Goal: Task Accomplishment & Management: Use online tool/utility

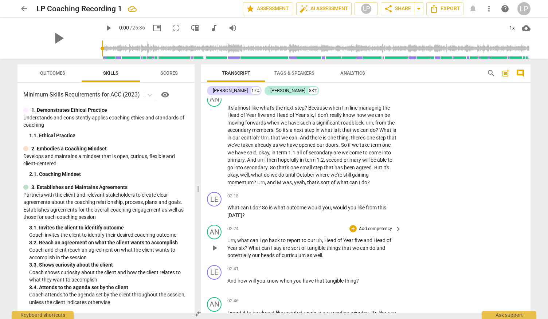
scroll to position [299, 0]
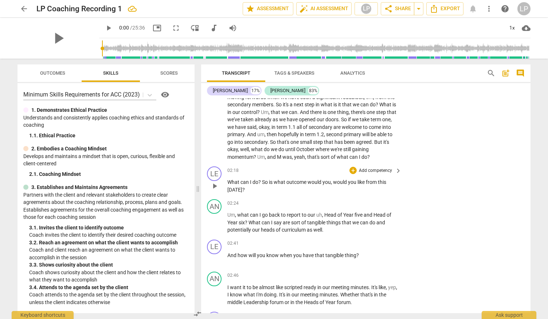
click at [380, 170] on p "Add competency" at bounding box center [375, 171] width 35 height 7
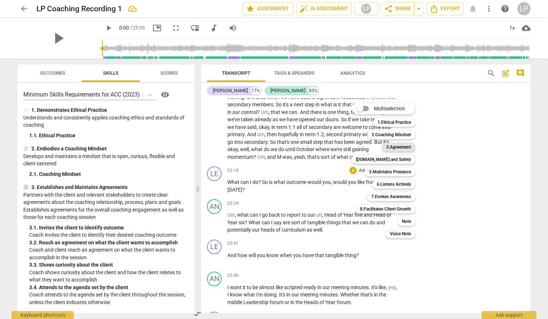
click at [393, 146] on b "3.Agreement" at bounding box center [398, 147] width 25 height 9
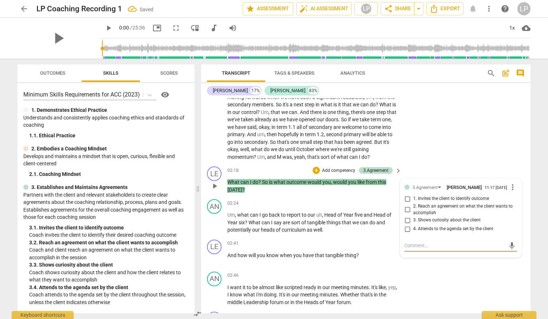
click at [407, 199] on input "1. Invites the client to identify outcome" at bounding box center [407, 199] width 12 height 9
checkbox input "true"
click at [407, 210] on input "2. Reach an agreement on what the client wants to accomplish" at bounding box center [407, 209] width 12 height 9
checkbox input "true"
click at [407, 220] on input "3. Shows curiosity about the client" at bounding box center [407, 220] width 12 height 9
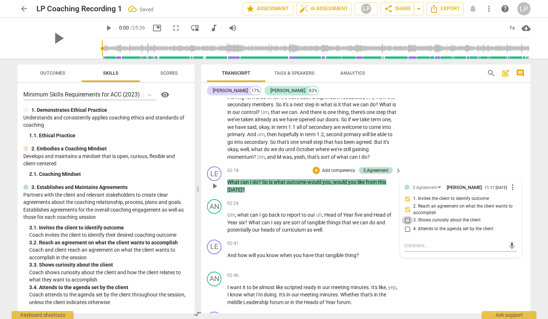
checkbox input "true"
click at [406, 229] on input "4. Attends to the agenda set by the client" at bounding box center [407, 229] width 12 height 9
checkbox input "true"
click at [483, 163] on div "AN play_arrow pause 01:10 + Add competency keyboard_arrow_right It's almost lik…" at bounding box center [365, 114] width 329 height 100
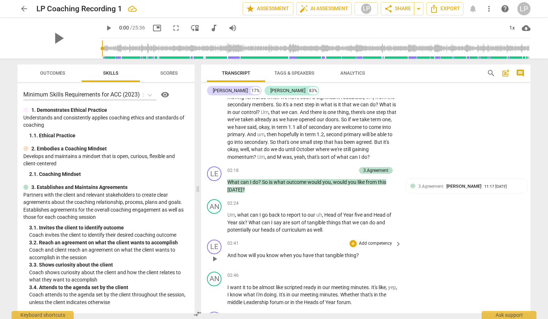
click at [384, 242] on p "Add competency" at bounding box center [375, 243] width 35 height 7
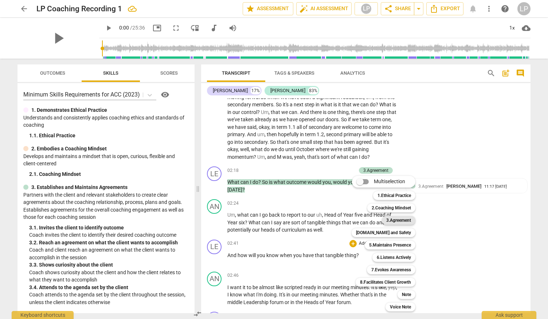
click at [396, 217] on b "3.Agreement" at bounding box center [398, 220] width 25 height 9
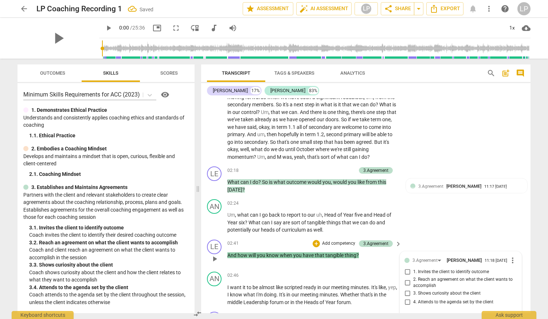
scroll to position [412, 0]
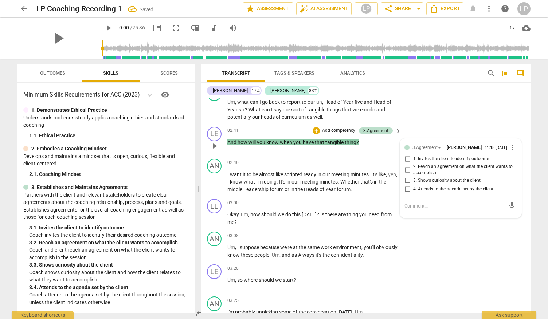
drag, startPoint x: 406, startPoint y: 159, endPoint x: 407, endPoint y: 190, distance: 30.6
click at [407, 190] on div "1. Invites the client to identify outcome 2. Reach an agreement on what the cli…" at bounding box center [460, 174] width 113 height 39
click at [407, 190] on input "4. Attends to the agenda set by the client" at bounding box center [407, 189] width 12 height 9
checkbox input "true"
click at [468, 234] on div "AN play_arrow pause 03:08 + Add competency keyboard_arrow_right Um , I suppose …" at bounding box center [365, 245] width 329 height 33
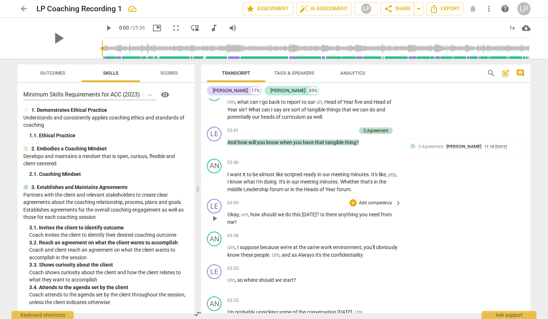
click at [378, 204] on p "Add competency" at bounding box center [375, 203] width 35 height 7
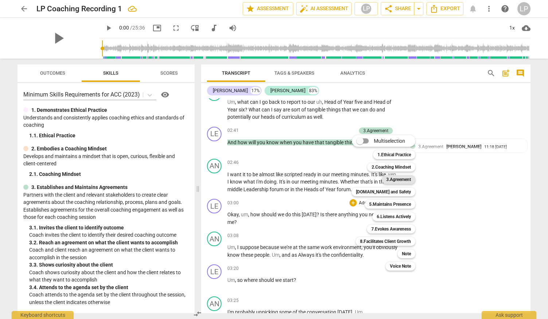
click at [395, 177] on b "3.Agreement" at bounding box center [398, 179] width 25 height 9
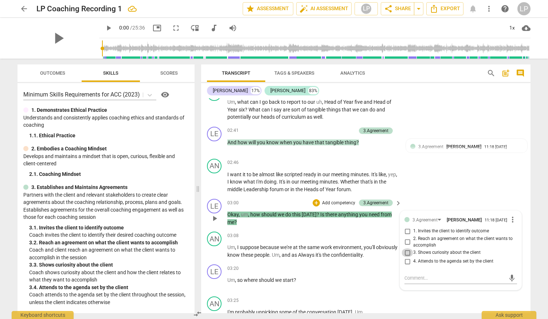
click at [406, 252] on input "3. Shows curiosity about the client" at bounding box center [407, 252] width 12 height 9
checkbox input "true"
click at [491, 194] on div "AN play_arrow pause 02:46 + Add competency keyboard_arrow_right I want it to be…" at bounding box center [365, 176] width 329 height 40
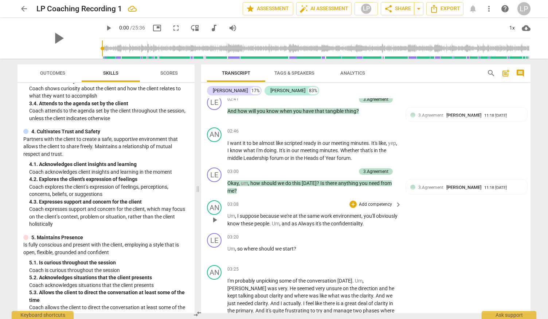
scroll to position [451, 0]
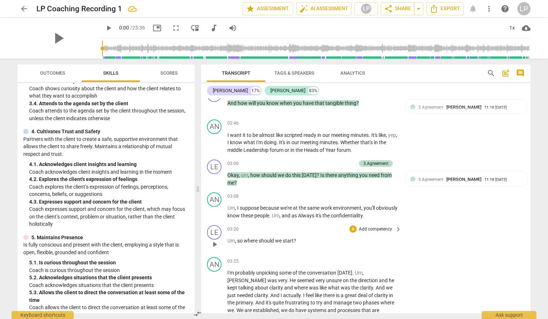
click at [374, 230] on p "Add competency" at bounding box center [375, 229] width 35 height 7
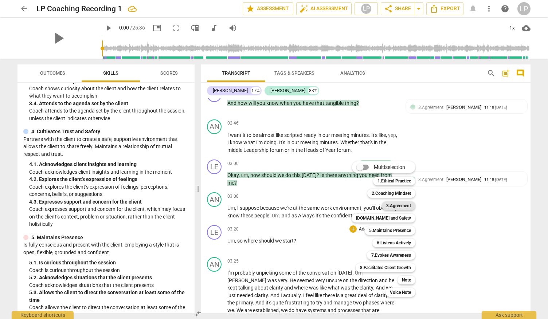
click at [403, 206] on b "3.Agreement" at bounding box center [398, 205] width 25 height 9
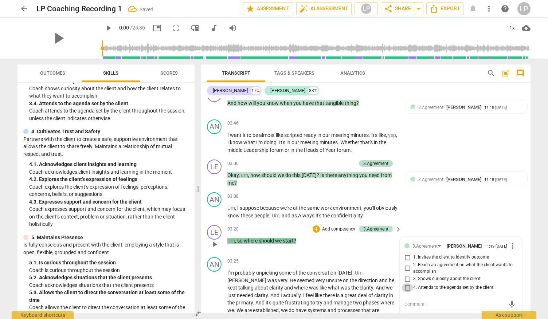
click at [407, 287] on input "4. Attends to the agenda set by the client" at bounding box center [407, 287] width 12 height 9
checkbox input "true"
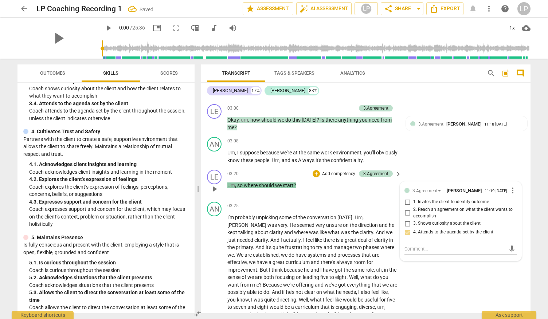
scroll to position [509, 0]
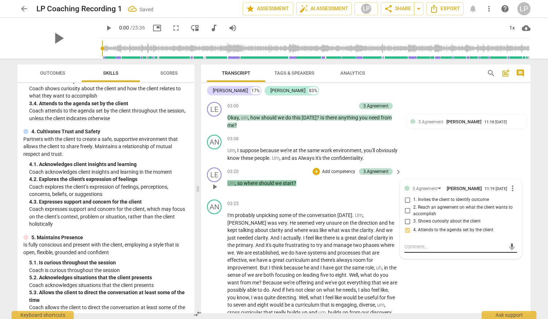
click at [460, 244] on textarea at bounding box center [454, 246] width 101 height 7
type textarea "N"
type textarea "No"
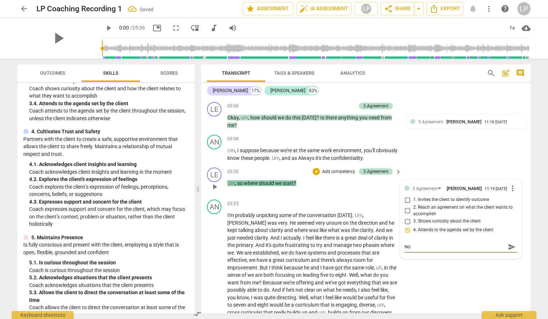
type textarea "Not"
type textarea "Not d"
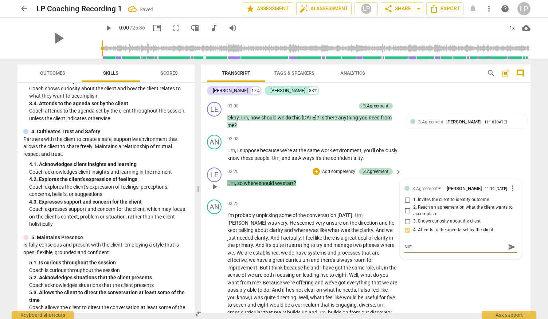
type textarea "Not d"
type textarea "Not di"
type textarea "Not dir"
type textarea "Not dire"
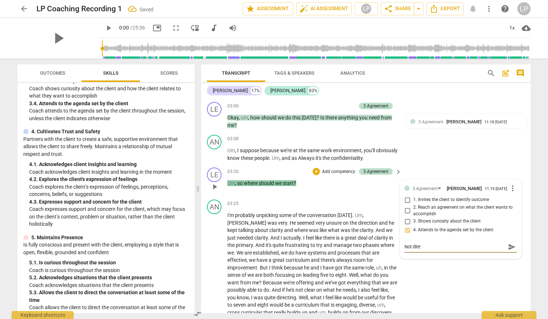
type textarea "Not diret"
type textarea "Not dire"
type textarea "Not direc"
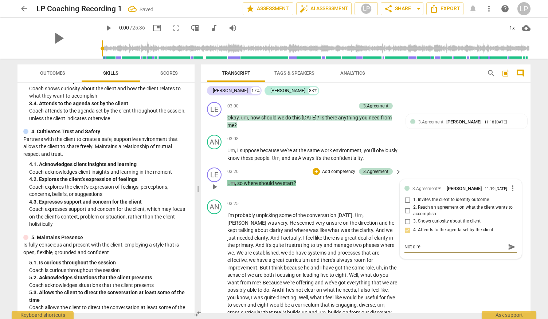
type textarea "Not direc"
type textarea "Not direct"
type textarea "Not directi"
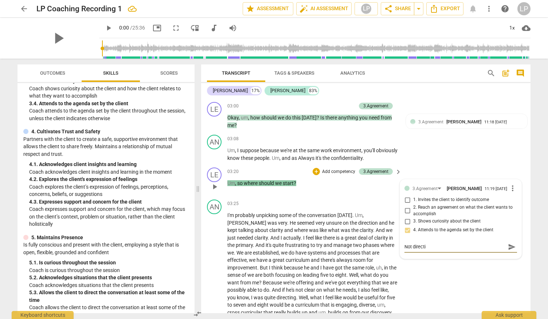
type textarea "Not directin"
type textarea "Not directing"
type textarea "Not directing,"
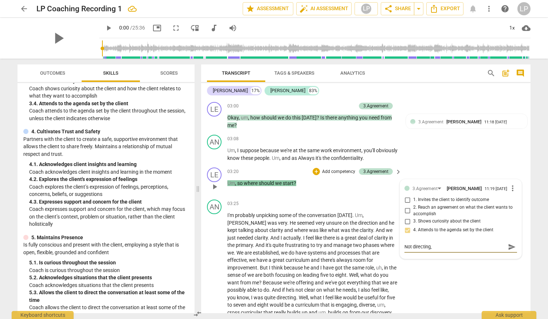
type textarea "Not directing,"
type textarea "Not directing"
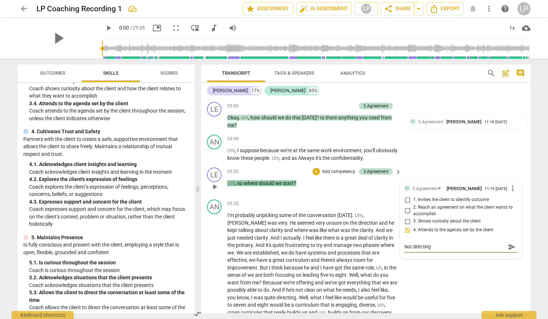
click at [509, 246] on span "send" at bounding box center [512, 247] width 8 height 8
click at [517, 153] on div "AN play_arrow pause 03:08 + Add competency keyboard_arrow_right Um , I suppose …" at bounding box center [365, 148] width 329 height 33
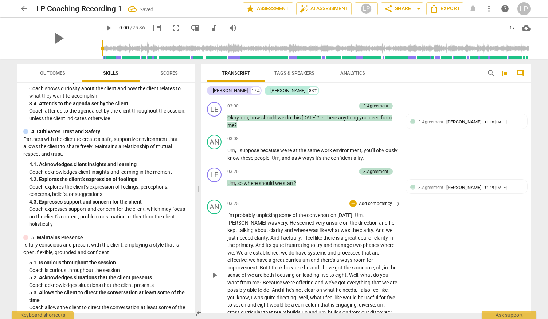
scroll to position [617, 0]
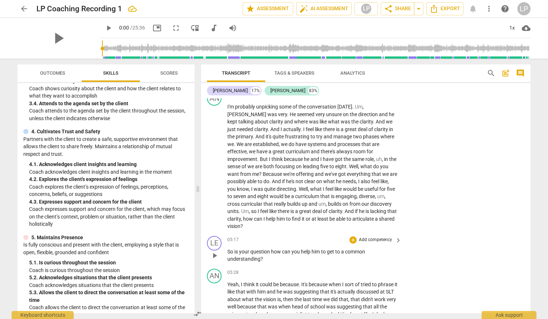
click at [377, 240] on p "Add competency" at bounding box center [375, 240] width 35 height 7
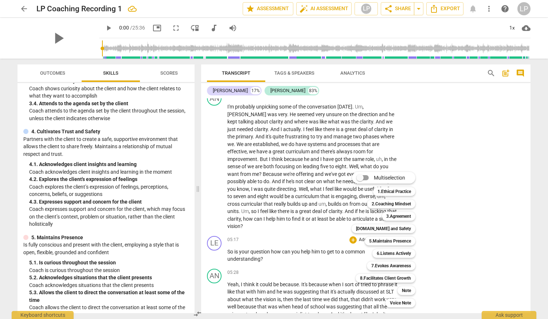
drag, startPoint x: 193, startPoint y: 183, endPoint x: 195, endPoint y: 154, distance: 29.6
click at [195, 154] on div at bounding box center [274, 159] width 548 height 319
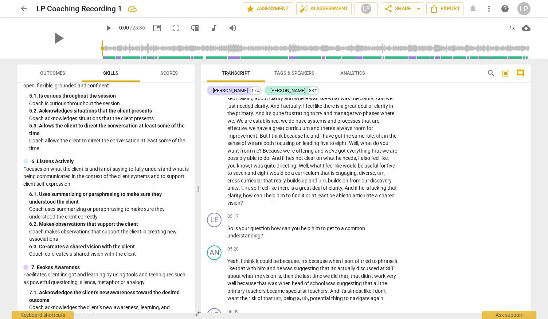
scroll to position [350, 0]
click at [379, 215] on p "Add competency" at bounding box center [375, 216] width 35 height 7
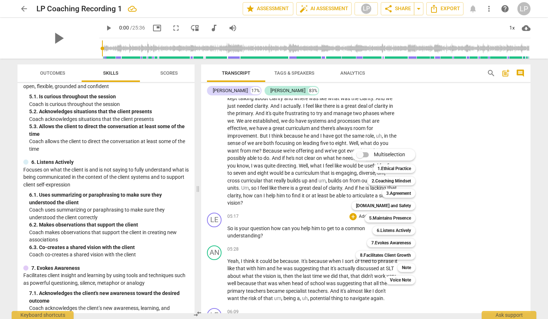
click at [360, 156] on input "Multiselection" at bounding box center [359, 154] width 17 height 17
checkbox input "true"
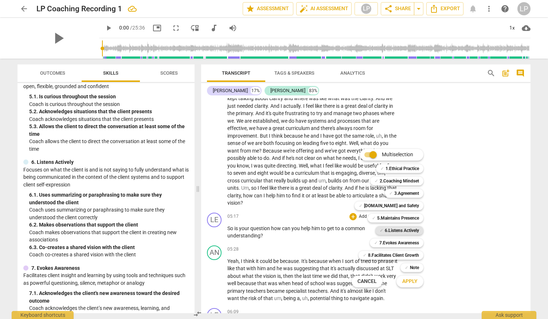
click at [397, 232] on b "6.Listens Actively" at bounding box center [402, 230] width 34 height 9
click at [411, 181] on b "2.Coaching Mindset" at bounding box center [399, 181] width 39 height 9
click at [402, 218] on b "5.Maintains Presence" at bounding box center [398, 218] width 42 height 9
click at [406, 180] on b "2.Coaching Mindset" at bounding box center [399, 181] width 39 height 9
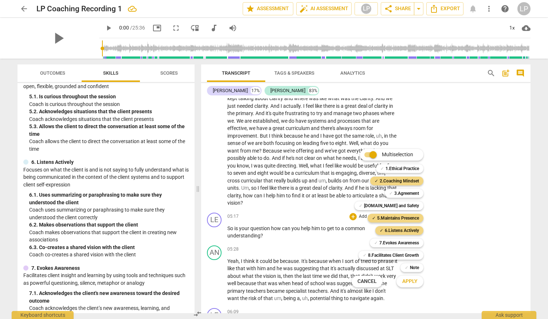
click at [409, 281] on span "Apply" at bounding box center [409, 281] width 15 height 7
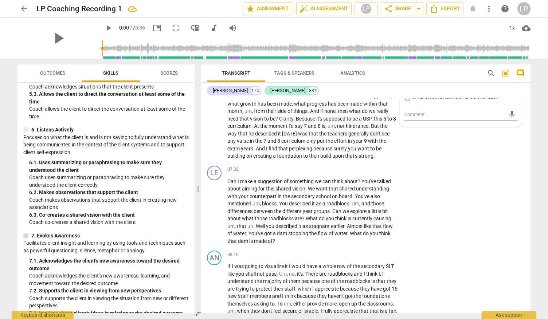
scroll to position [382, 0]
click at [366, 172] on p "Add competency" at bounding box center [375, 169] width 35 height 7
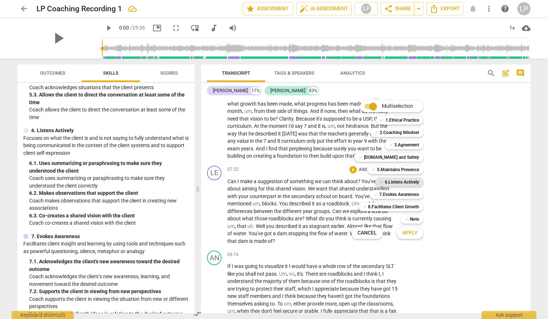
click at [390, 184] on b "6.Listens Actively" at bounding box center [402, 182] width 34 height 9
click at [389, 195] on b "7.Evokes Awareness" at bounding box center [399, 194] width 40 height 9
click at [413, 229] on button "Apply" at bounding box center [409, 233] width 27 height 13
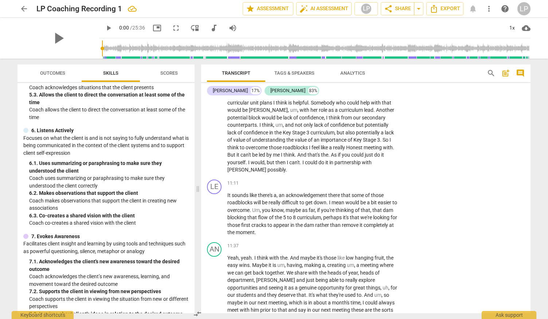
scroll to position [1228, 0]
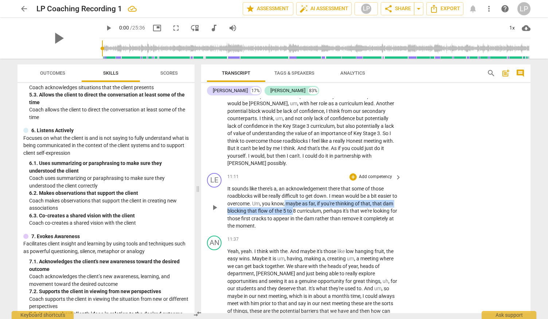
drag, startPoint x: 291, startPoint y: 204, endPoint x: 305, endPoint y: 209, distance: 15.4
click at [305, 209] on p "It sounds like there's a , an acknowledgement there that some of those roadbloc…" at bounding box center [312, 207] width 170 height 45
click at [313, 215] on p "It sounds like there's a , an acknowledgement there that some of those roadbloc…" at bounding box center [312, 207] width 170 height 45
click at [365, 178] on p "Add competency" at bounding box center [375, 177] width 35 height 7
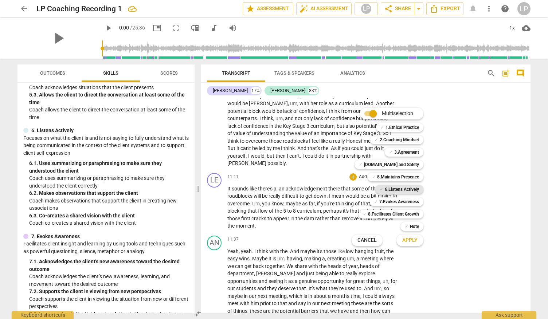
click at [396, 189] on b "6.Listens Actively" at bounding box center [402, 189] width 34 height 9
click at [407, 237] on span "Apply" at bounding box center [409, 240] width 15 height 7
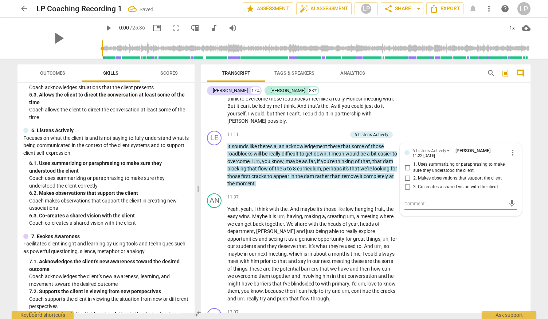
scroll to position [1270, 0]
click at [406, 177] on input "2. Makes observations that support the client" at bounding box center [407, 178] width 12 height 9
checkbox input "true"
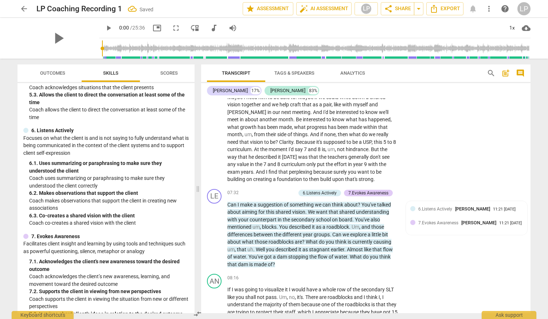
scroll to position [902, 0]
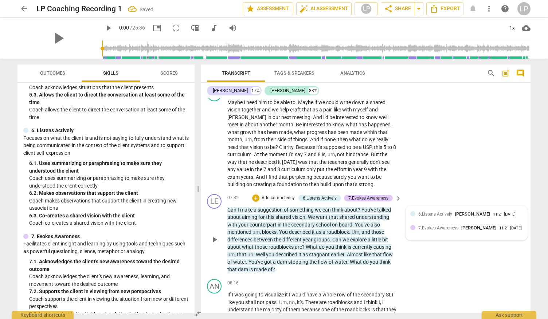
click at [449, 214] on span "6.Listens Actively" at bounding box center [435, 214] width 34 height 5
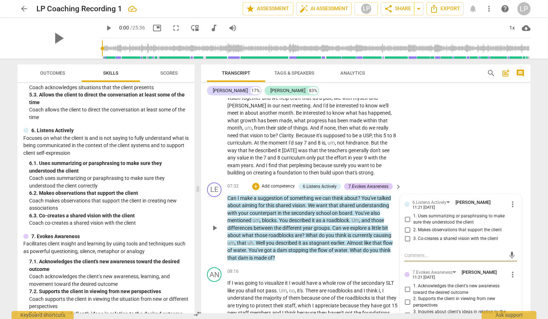
scroll to position [917, 0]
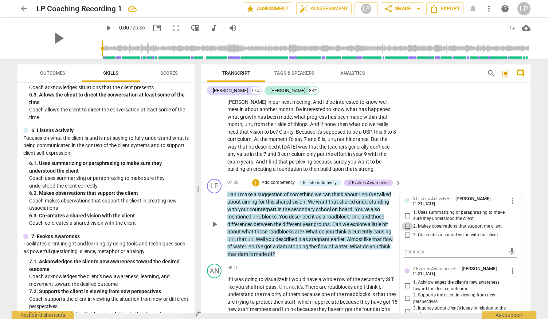
click at [407, 225] on input "2. Makes observations that support the client" at bounding box center [407, 226] width 12 height 9
checkbox input "true"
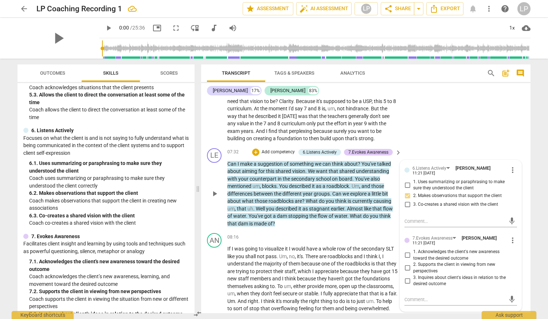
scroll to position [948, 0]
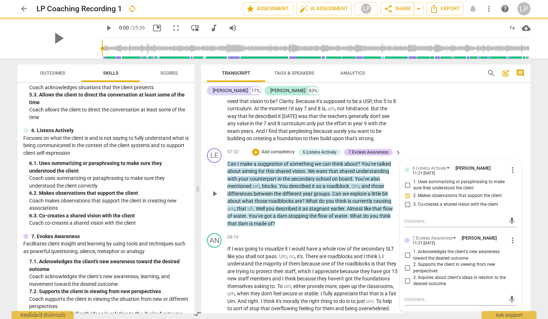
click at [407, 205] on input "3. Co-creates a shared vision with the client" at bounding box center [407, 204] width 12 height 9
checkbox input "true"
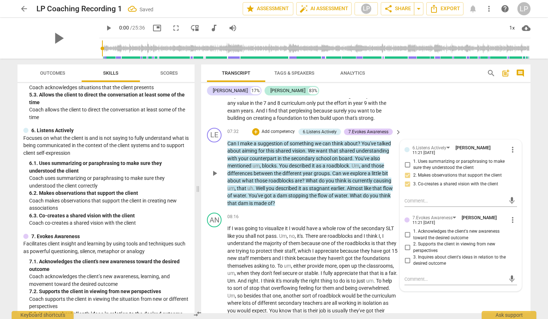
scroll to position [974, 0]
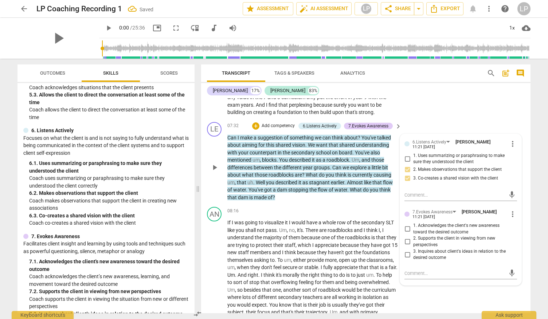
click at [407, 242] on input "2. Supports the client in viewing from new perspectives" at bounding box center [407, 242] width 12 height 9
checkbox input "true"
click at [439, 118] on div "AN play_arrow pause 06:11 + Add competency keyboard_arrow_right Maybe I need hi…" at bounding box center [365, 65] width 329 height 107
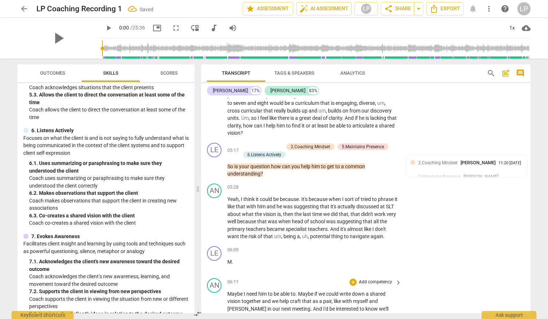
scroll to position [710, 0]
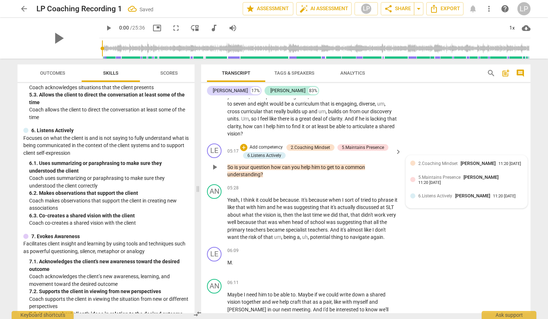
click at [431, 165] on span "2.Coaching Mindset" at bounding box center [437, 163] width 39 height 5
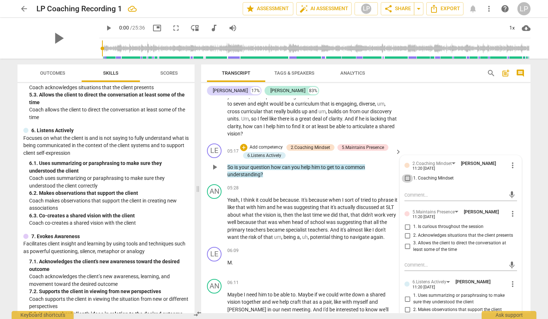
click at [406, 179] on input "1. Coaching Mindset" at bounding box center [407, 178] width 12 height 9
checkbox input "true"
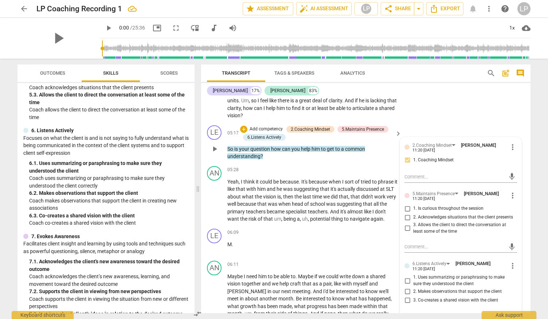
click at [407, 227] on input "3. Allows the client to direct the conversation at least some of the time" at bounding box center [407, 228] width 12 height 9
checkbox input "true"
click at [407, 208] on input "1. Is curious throughout the session" at bounding box center [407, 208] width 12 height 9
checkbox input "true"
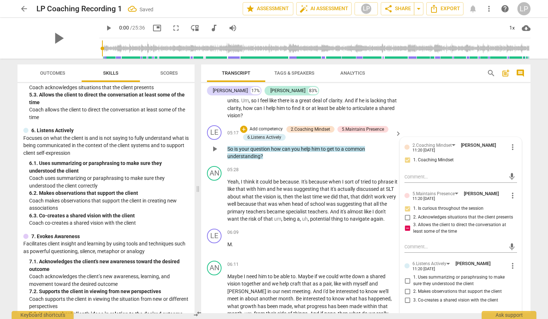
click at [405, 227] on input "3. Allows the client to direct the conversation at least some of the time" at bounding box center [407, 228] width 12 height 9
checkbox input "false"
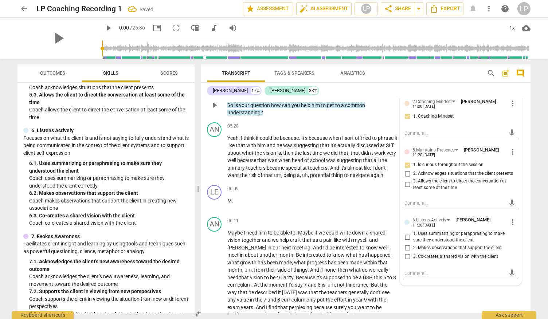
click at [405, 246] on input "2. Makes observations that support the client" at bounding box center [407, 248] width 12 height 9
checkbox input "true"
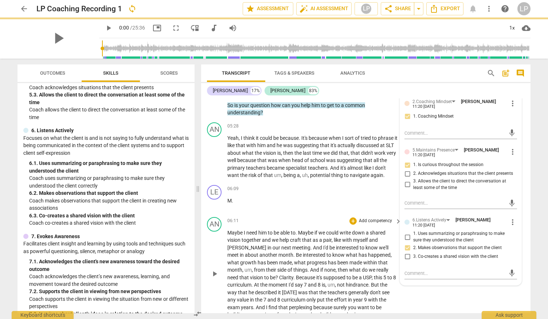
click at [422, 289] on div "AN play_arrow pause 06:11 + Add competency keyboard_arrow_right Maybe I need hi…" at bounding box center [365, 267] width 329 height 107
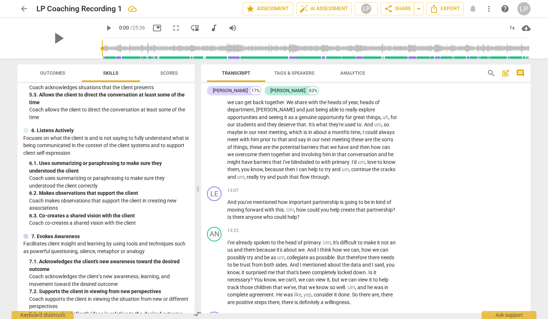
scroll to position [1440, 0]
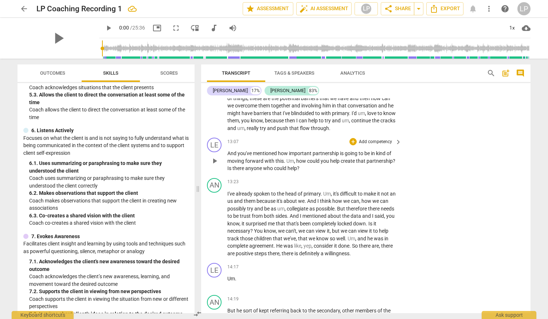
click at [378, 140] on p "Add competency" at bounding box center [375, 142] width 35 height 7
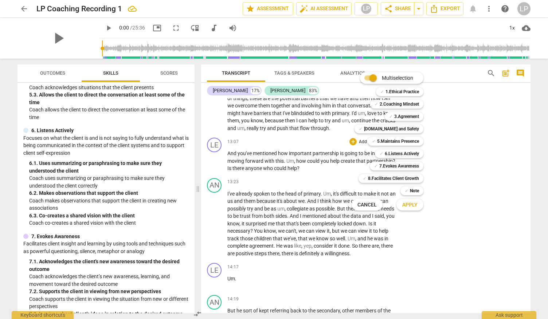
click at [153, 235] on div at bounding box center [274, 159] width 548 height 319
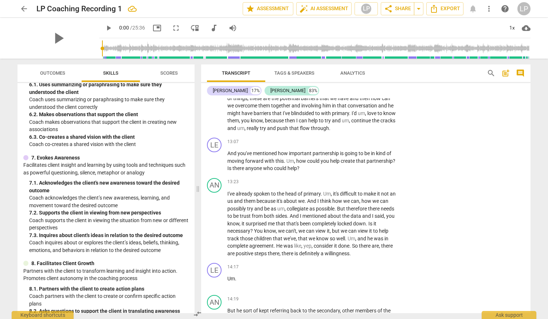
scroll to position [461, 0]
click at [369, 139] on p "Add competency" at bounding box center [375, 142] width 35 height 7
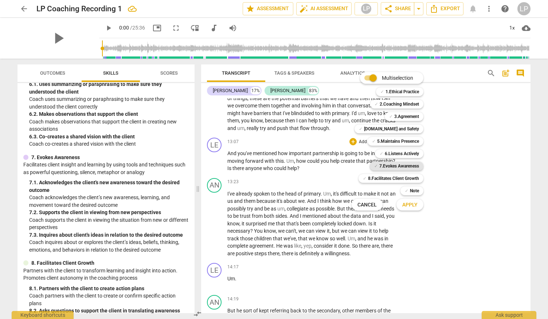
click at [407, 168] on b "7.Evokes Awareness" at bounding box center [399, 166] width 40 height 9
click at [401, 176] on b "8.Facilitates Client Growth" at bounding box center [393, 178] width 51 height 9
click at [409, 203] on span "Apply" at bounding box center [409, 204] width 15 height 7
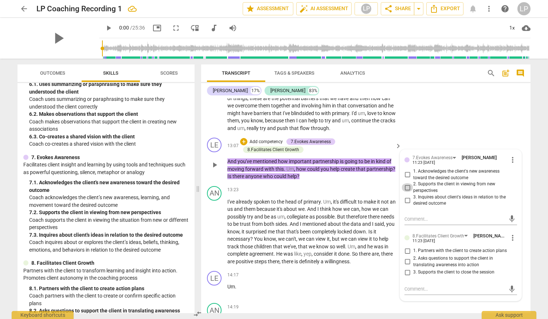
click at [406, 188] on input "2. Supports the client in viewing from new perspectives" at bounding box center [407, 187] width 12 height 9
checkbox input "true"
click at [404, 250] on input "1. Partners with the client to create action plans" at bounding box center [407, 251] width 12 height 9
checkbox input "true"
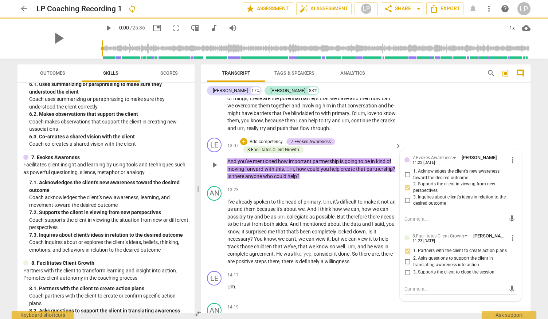
click at [405, 262] on input "2. Asks questions to support the client in translating awareness into action" at bounding box center [407, 262] width 12 height 9
checkbox input "true"
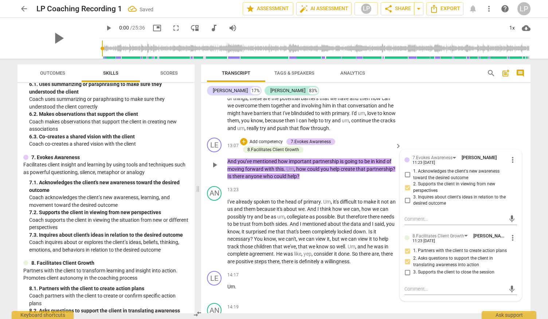
click at [413, 138] on div "LE play_arrow pause 13:07 + Add competency 7.Evokes Awareness 8.Facilitates Cli…" at bounding box center [365, 159] width 329 height 48
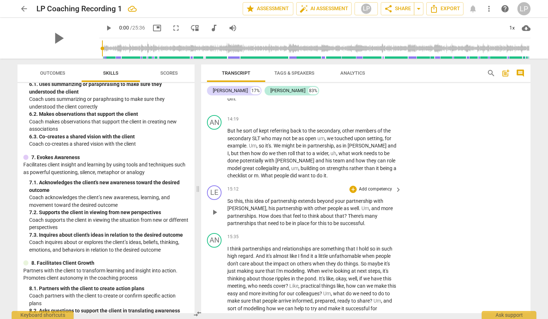
scroll to position [1642, 0]
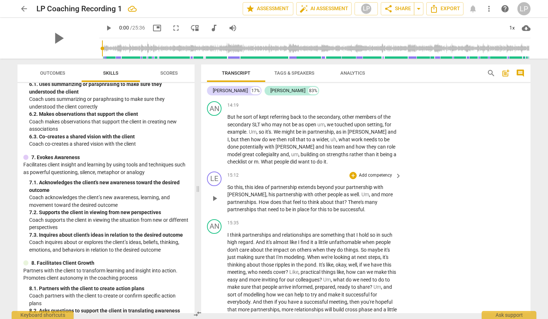
click at [372, 173] on p "Add competency" at bounding box center [375, 175] width 35 height 7
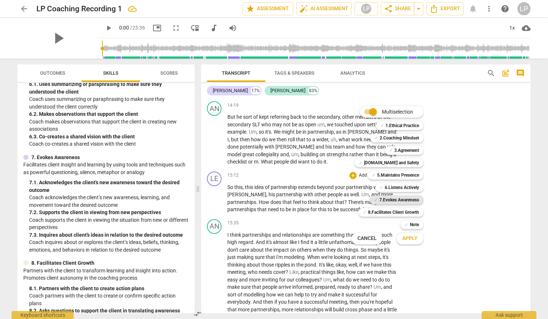
click at [384, 197] on b "7.Evokes Awareness" at bounding box center [399, 200] width 40 height 9
click at [382, 211] on b "8.Facilitates Client Growth" at bounding box center [393, 212] width 51 height 9
click at [392, 186] on b "6.Listens Actively" at bounding box center [402, 187] width 34 height 9
click at [409, 236] on span "Apply" at bounding box center [409, 238] width 15 height 7
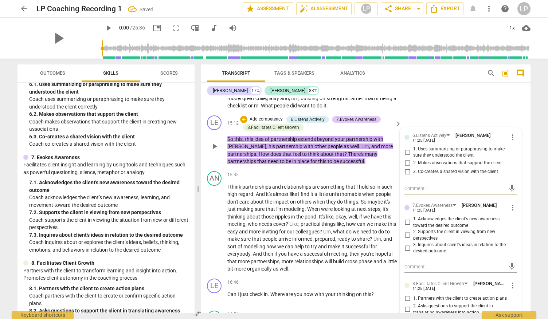
scroll to position [1698, 0]
click at [407, 162] on input "2. Makes observations that support the client" at bounding box center [407, 163] width 12 height 9
checkbox input "true"
click at [408, 170] on input "3. Co-creates a shared vision with the client" at bounding box center [407, 172] width 12 height 9
checkbox input "true"
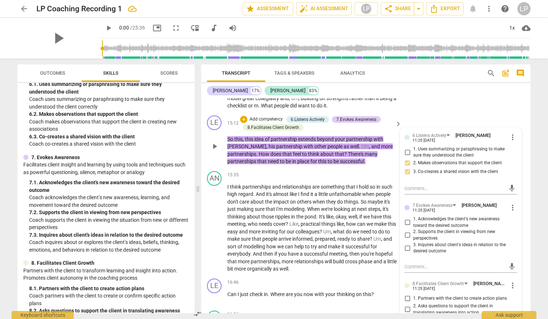
scroll to position [1735, 0]
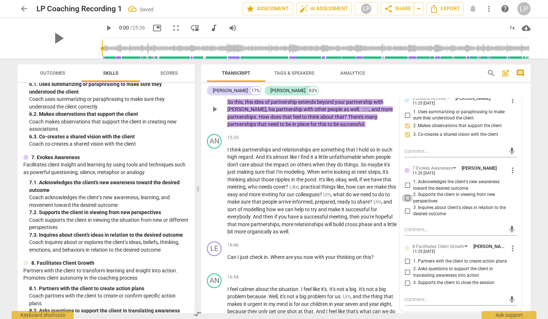
click at [407, 198] on input "2. Supports the client in viewing from new perspectives" at bounding box center [407, 198] width 12 height 9
checkbox input "true"
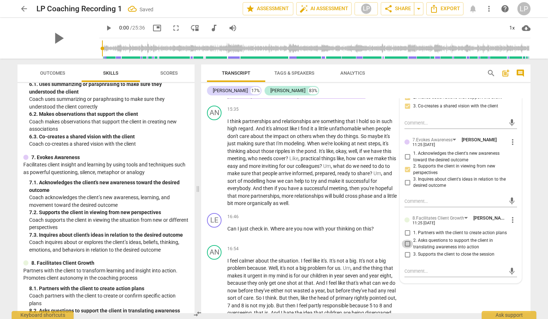
click at [407, 242] on input "2. Asks questions to support the client in translating awareness into action" at bounding box center [407, 244] width 12 height 9
checkbox input "true"
click at [205, 189] on div "AN play_arrow pause 15:35 + Add competency keyboard_arrow_right I think partner…" at bounding box center [365, 156] width 329 height 107
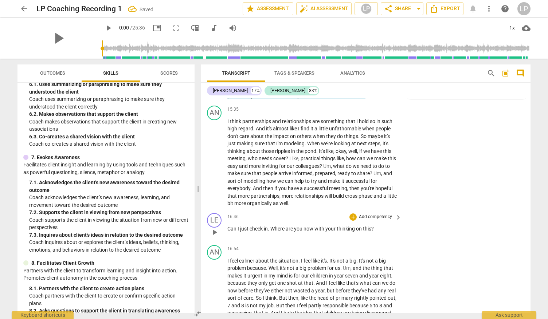
click at [363, 218] on p "Add competency" at bounding box center [375, 217] width 35 height 7
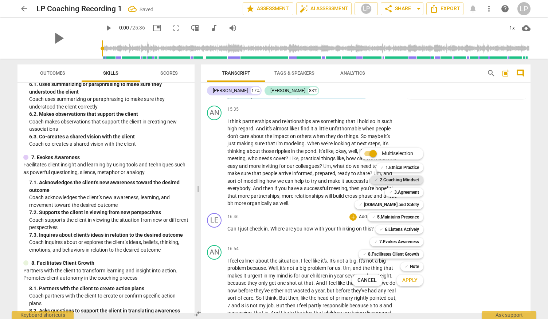
click at [410, 181] on b "2.Coaching Mindset" at bounding box center [399, 180] width 39 height 9
click at [409, 192] on b "3.Agreement" at bounding box center [406, 192] width 25 height 9
click at [405, 219] on b "5.Maintains Presence" at bounding box center [398, 217] width 42 height 9
click at [412, 280] on span "Apply" at bounding box center [409, 280] width 15 height 7
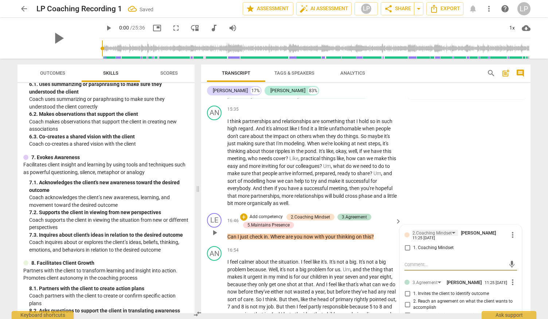
scroll to position [1827, 0]
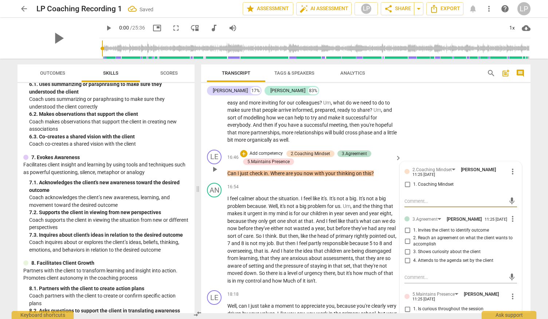
click at [405, 185] on input "1. Coaching Mindset" at bounding box center [407, 184] width 12 height 9
checkbox input "true"
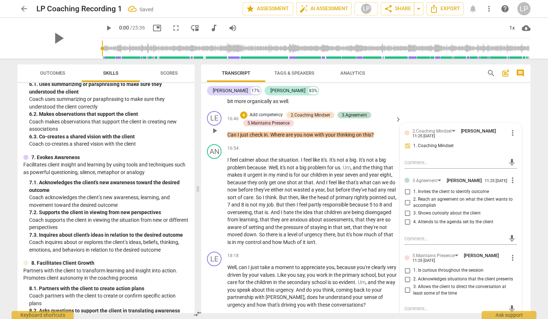
scroll to position [1876, 0]
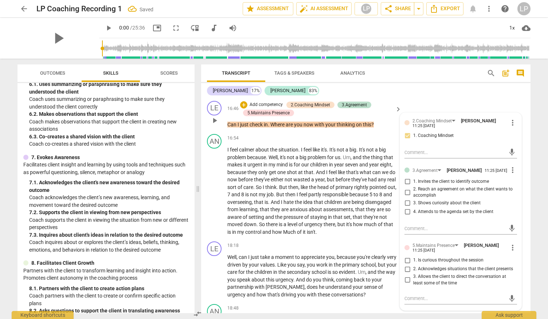
click at [406, 211] on input "4. Attends to the agenda set by the client" at bounding box center [407, 212] width 12 height 9
checkbox input "true"
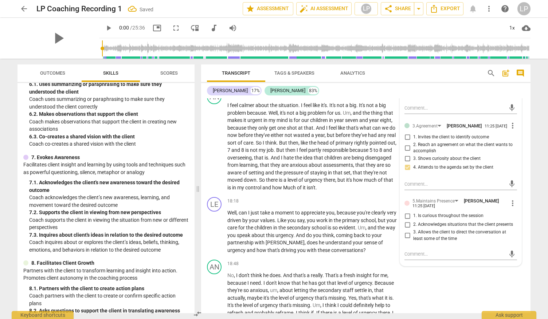
scroll to position [1921, 0]
click at [407, 214] on input "1. Is curious throughout the session" at bounding box center [407, 215] width 12 height 9
checkbox input "true"
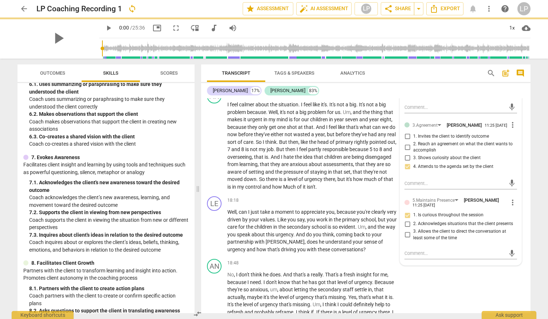
click at [406, 234] on input "3. Allows the client to direct the conversation at least some of the time" at bounding box center [407, 235] width 12 height 9
checkbox input "true"
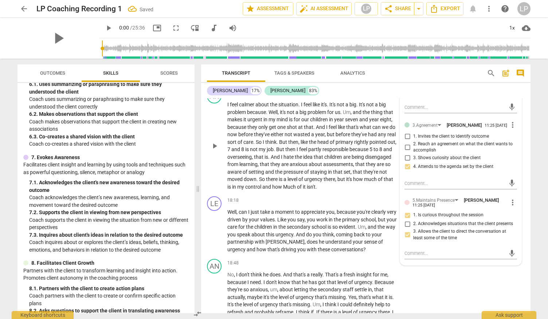
click at [210, 170] on div "play_arrow pause" at bounding box center [218, 145] width 19 height 85
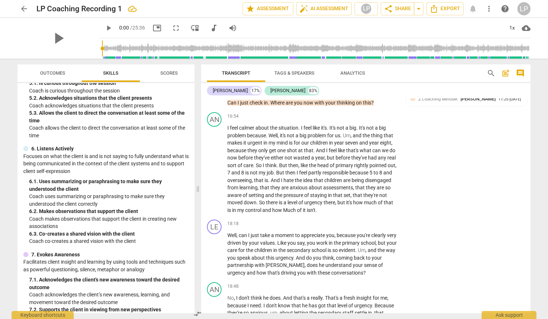
scroll to position [365, 0]
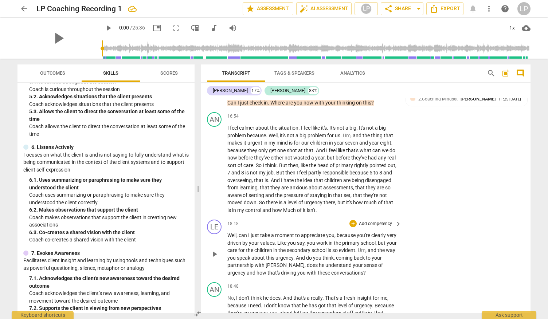
click at [369, 223] on p "Add competency" at bounding box center [375, 224] width 35 height 7
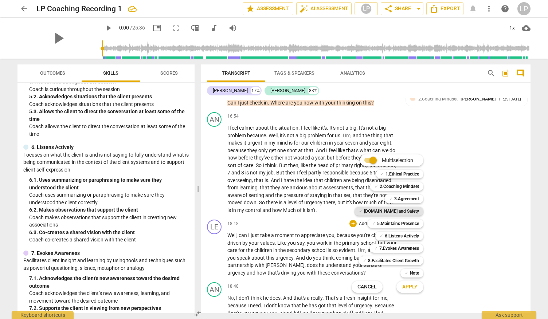
click at [405, 212] on b "[DOMAIN_NAME] and Safety" at bounding box center [391, 211] width 55 height 9
click at [404, 221] on b "5.Maintains Presence" at bounding box center [398, 223] width 42 height 9
click at [404, 235] on b "6.Listens Actively" at bounding box center [402, 236] width 34 height 9
click at [415, 289] on span "Apply" at bounding box center [409, 286] width 15 height 7
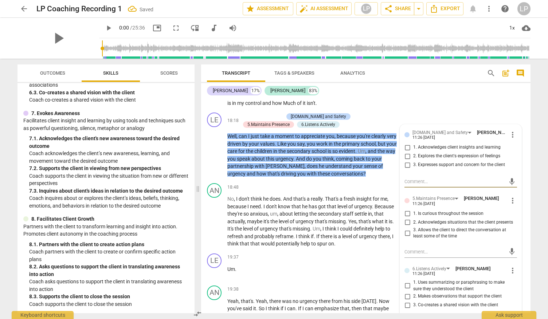
scroll to position [2012, 0]
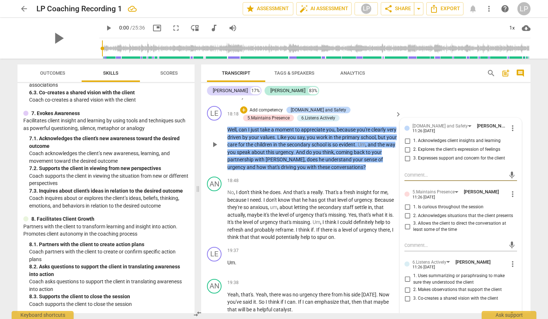
click at [408, 149] on input "2. Explores the client's expression of feelings" at bounding box center [407, 149] width 12 height 9
checkbox input "true"
click at [407, 158] on input "3. Expresses support and concern for the client" at bounding box center [407, 158] width 12 height 9
checkbox input "true"
click at [406, 213] on input "2. Acknowledges situations that the client presents" at bounding box center [407, 216] width 12 height 9
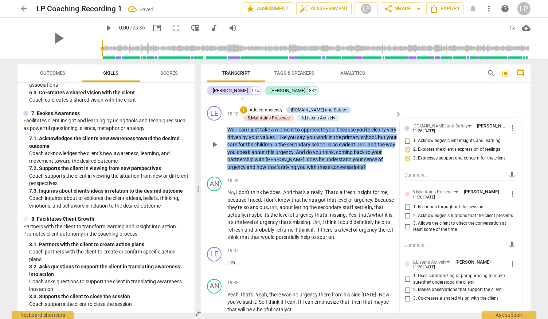
checkbox input "true"
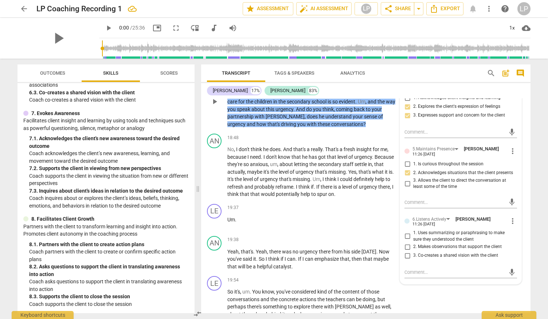
scroll to position [2055, 0]
click at [406, 253] on input "3. Co-creates a shared vision with the client" at bounding box center [407, 255] width 12 height 9
checkbox input "true"
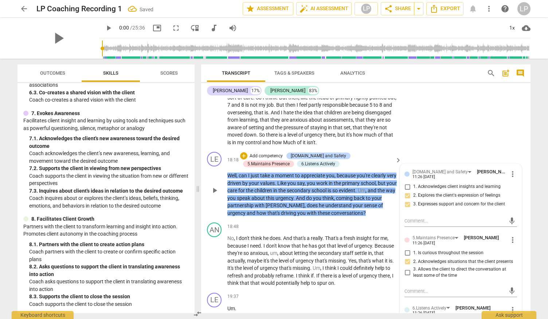
scroll to position [1966, 0]
click at [203, 283] on div "AN play_arrow pause 18:48 + Add competency keyboard_arrow_right No , I don't th…" at bounding box center [365, 255] width 329 height 70
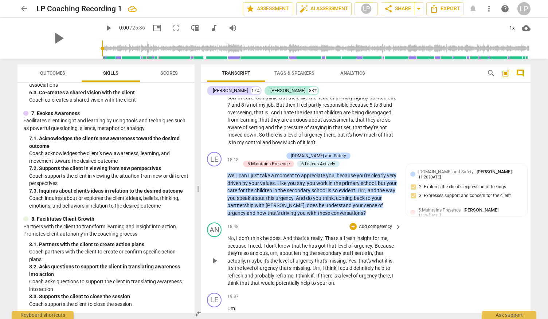
click at [370, 225] on p "Add competency" at bounding box center [375, 227] width 35 height 7
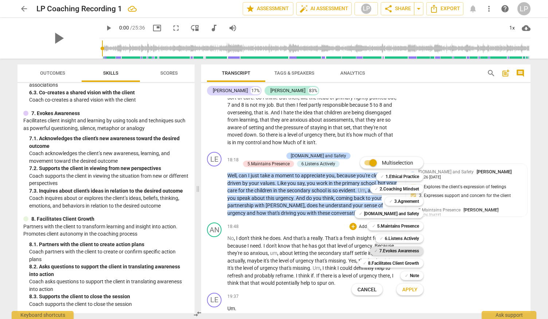
click at [388, 251] on b "7.Evokes Awareness" at bounding box center [399, 251] width 40 height 9
click at [384, 264] on b "8.Facilitates Client Growth" at bounding box center [393, 263] width 51 height 9
click at [404, 289] on span "Apply" at bounding box center [409, 289] width 15 height 7
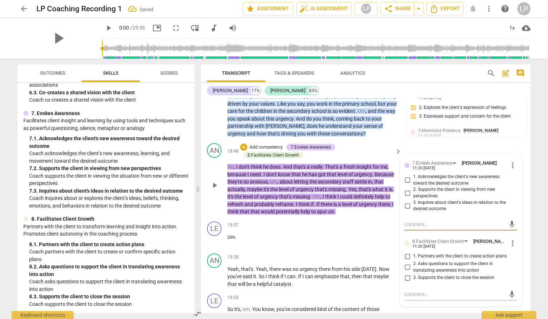
scroll to position [2045, 0]
click at [405, 190] on input "2. Supports the client in viewing from new perspectives" at bounding box center [407, 193] width 12 height 9
checkbox input "true"
click at [407, 207] on input "3. Inquires about client's ideas in relation to the desired outcome" at bounding box center [407, 205] width 12 height 9
checkbox input "true"
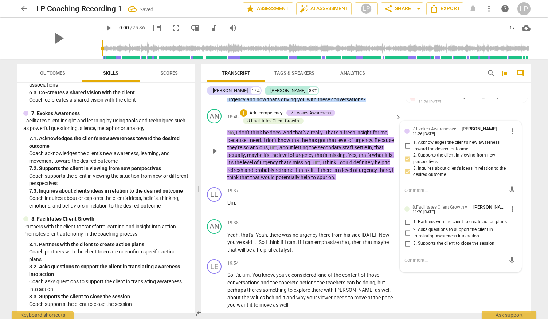
scroll to position [2083, 0]
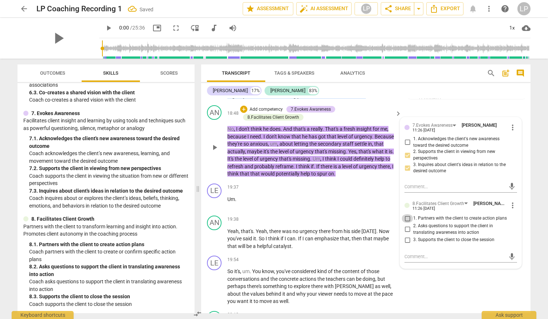
click at [405, 218] on input "1. Partners with the client to create action plans" at bounding box center [407, 218] width 12 height 9
checkbox input "true"
click at [412, 281] on div "LE play_arrow pause 19:54 + Add competency keyboard_arrow_right So it's , um . …" at bounding box center [365, 280] width 329 height 55
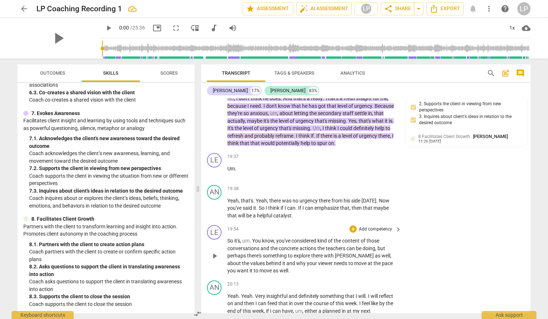
scroll to position [2126, 0]
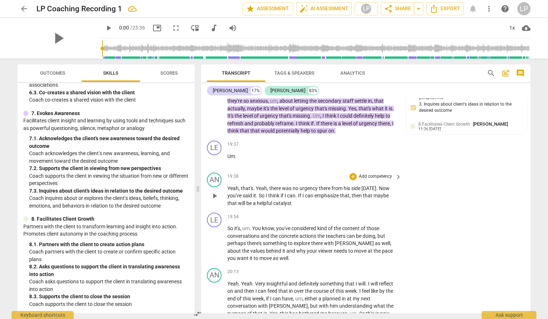
click at [379, 177] on p "Add competency" at bounding box center [375, 176] width 35 height 7
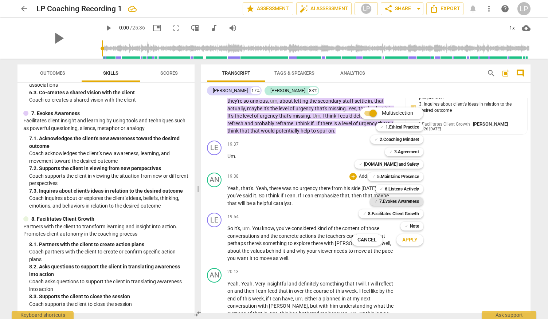
click at [397, 203] on b "7.Evokes Awareness" at bounding box center [399, 201] width 40 height 9
click at [411, 239] on span "Apply" at bounding box center [409, 239] width 15 height 7
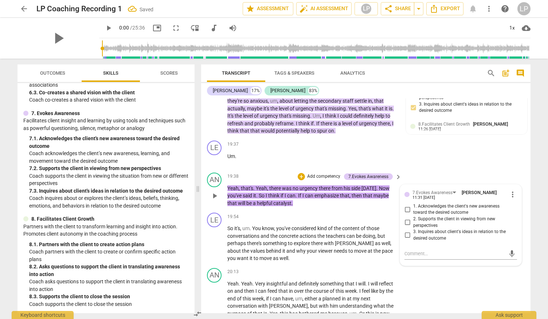
click at [422, 220] on span "2. Supports the client in viewing from new perspectives" at bounding box center [463, 222] width 101 height 13
click at [413, 220] on input "2. Supports the client in viewing from new perspectives" at bounding box center [407, 222] width 12 height 9
checkbox input "true"
click at [201, 257] on div "LE play_arrow pause 19:54 + Add competency keyboard_arrow_right So it's , um . …" at bounding box center [365, 237] width 329 height 55
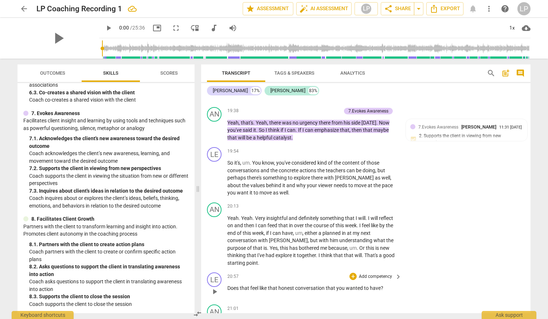
scroll to position [2191, 0]
click at [368, 150] on p "Add competency" at bounding box center [375, 152] width 35 height 7
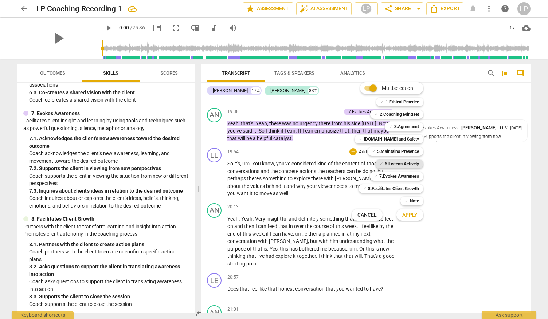
click at [393, 164] on b "6.Listens Actively" at bounding box center [402, 164] width 34 height 9
click at [391, 176] on b "7.Evokes Awareness" at bounding box center [399, 176] width 40 height 9
click at [406, 214] on span "Apply" at bounding box center [409, 215] width 15 height 7
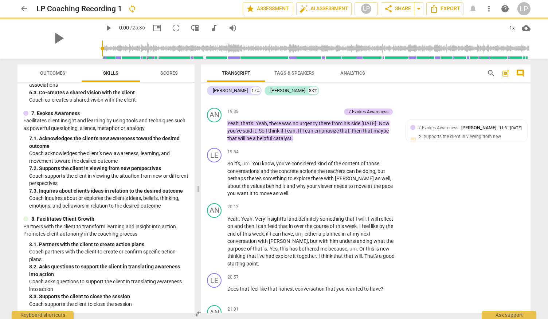
click at [406, 192] on div "Apply x" at bounding box center [397, 187] width 31 height 9
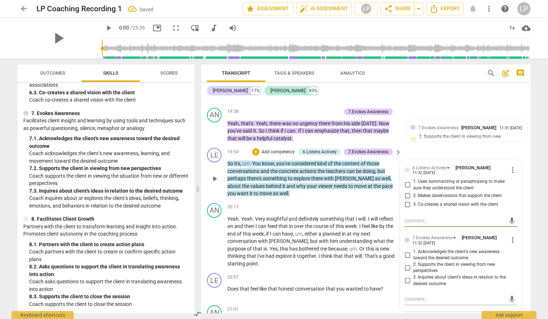
click at [408, 194] on input "2. Makes observations that support the client" at bounding box center [407, 195] width 12 height 9
checkbox input "true"
click at [404, 205] on input "3. Co-creates a shared vision with the client" at bounding box center [407, 204] width 12 height 9
checkbox input "true"
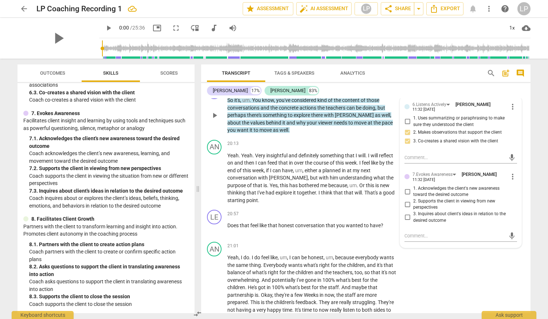
scroll to position [2254, 0]
click at [407, 204] on input "2. Supports the client in viewing from new perspectives" at bounding box center [407, 204] width 12 height 9
checkbox input "true"
click at [361, 207] on div "LE play_arrow pause 20:57 + Add competency keyboard_arrow_right Does that feel …" at bounding box center [365, 223] width 329 height 32
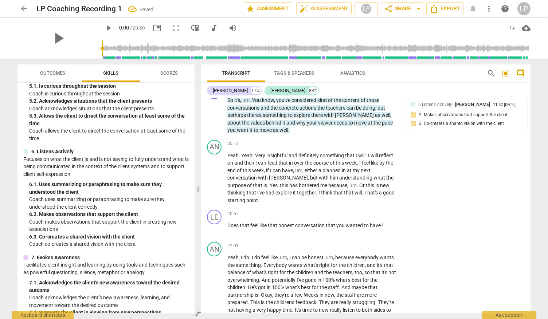
scroll to position [310, 0]
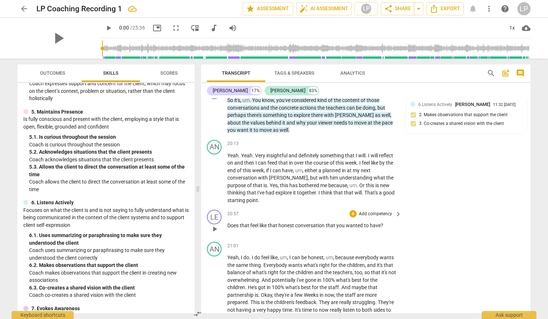
click at [381, 214] on p "Add competency" at bounding box center [375, 214] width 35 height 7
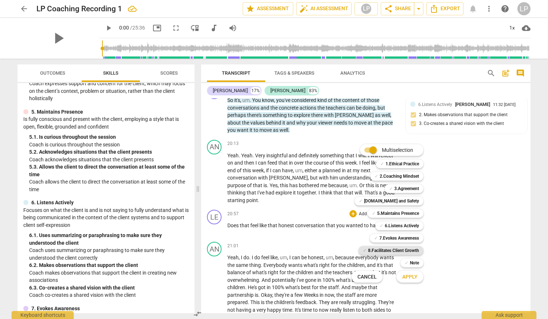
click at [398, 248] on b "8.Facilitates Client Growth" at bounding box center [393, 250] width 51 height 9
click at [399, 215] on b "5.Maintains Presence" at bounding box center [398, 213] width 42 height 9
click at [398, 229] on b "6.Listens Actively" at bounding box center [402, 225] width 34 height 9
click at [411, 275] on span "Apply" at bounding box center [409, 277] width 15 height 7
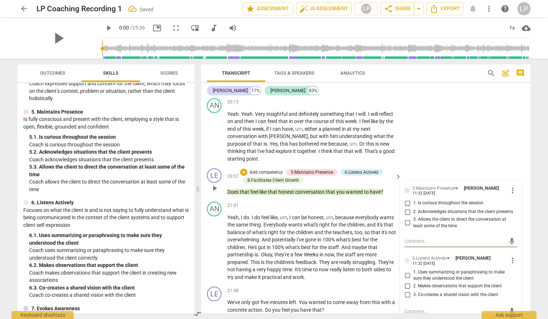
scroll to position [2303, 0]
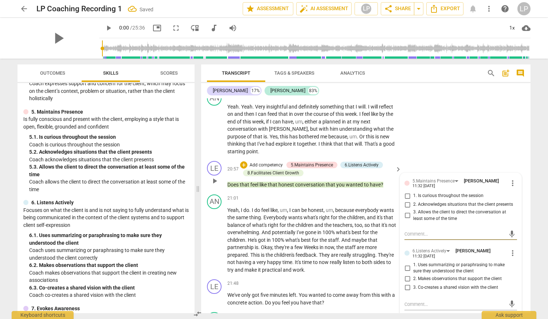
click at [406, 194] on input "1. Is curious throughout the session" at bounding box center [407, 196] width 12 height 9
checkbox input "true"
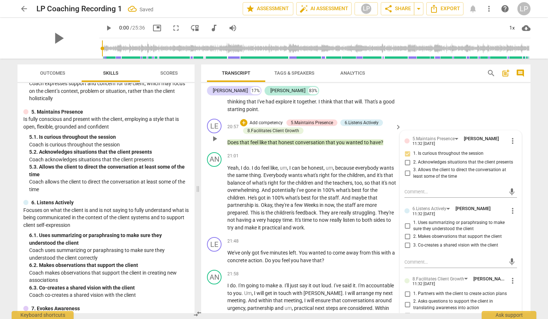
scroll to position [2346, 0]
click at [406, 161] on input "2. Acknowledges situations that the client presents" at bounding box center [407, 161] width 12 height 9
checkbox input "true"
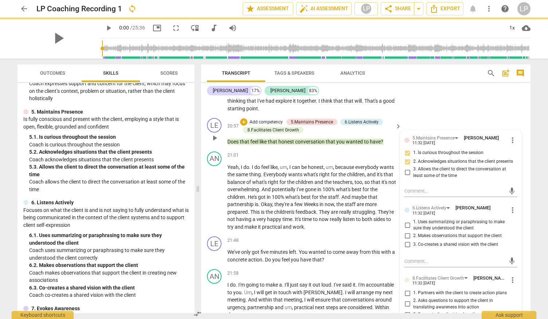
click at [406, 224] on input "1. Uses summarizing or paraphrasing to make sure they understood the client" at bounding box center [407, 225] width 12 height 9
checkbox input "true"
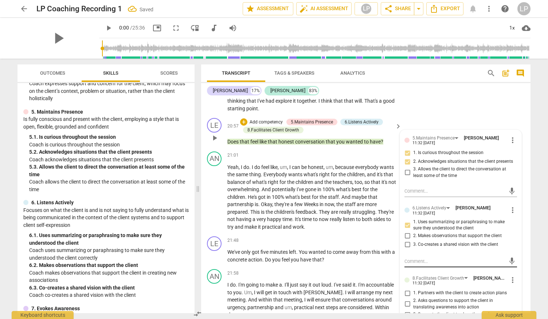
scroll to position [2395, 0]
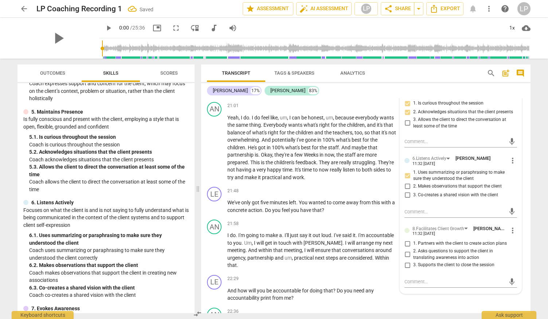
click at [406, 253] on input "2. Asks questions to support the client in translating awareness into action" at bounding box center [407, 254] width 12 height 9
checkbox input "true"
click at [207, 174] on div "AN play_arrow pause" at bounding box center [217, 141] width 20 height 79
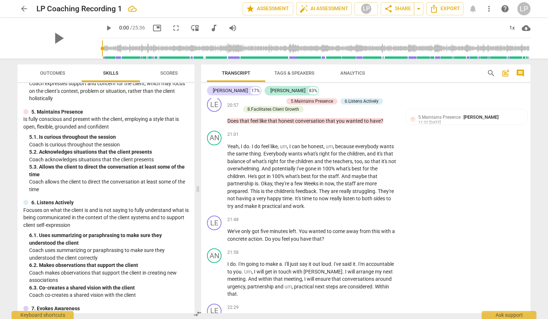
scroll to position [2366, 0]
click at [372, 218] on p "Add competency" at bounding box center [375, 220] width 35 height 7
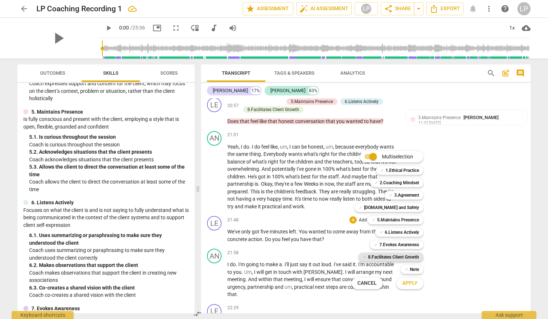
click at [396, 258] on b "8.Facilitates Client Growth" at bounding box center [393, 257] width 51 height 9
click at [404, 281] on span "Apply" at bounding box center [409, 283] width 15 height 7
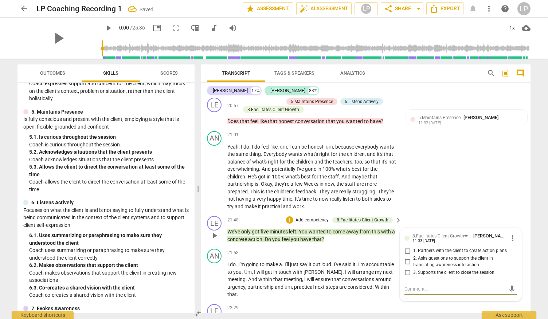
click at [405, 273] on input "3. Supports the client to close the session" at bounding box center [407, 272] width 12 height 9
checkbox input "true"
click at [406, 250] on input "1. Partners with the client to create action plans" at bounding box center [407, 251] width 12 height 9
checkbox input "true"
click at [206, 238] on div "LE play_arrow pause 21:48 + Add competency 8.Facilitates Client Growth keyboard…" at bounding box center [365, 229] width 329 height 33
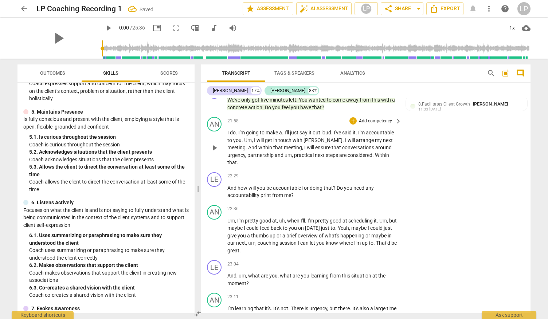
scroll to position [2499, 0]
click at [376, 173] on p "Add competency" at bounding box center [375, 176] width 35 height 7
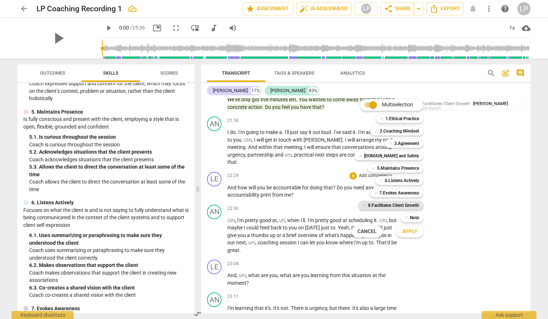
click at [379, 205] on b "8.Facilitates Client Growth" at bounding box center [393, 205] width 51 height 9
click at [408, 236] on button "Apply" at bounding box center [409, 231] width 27 height 13
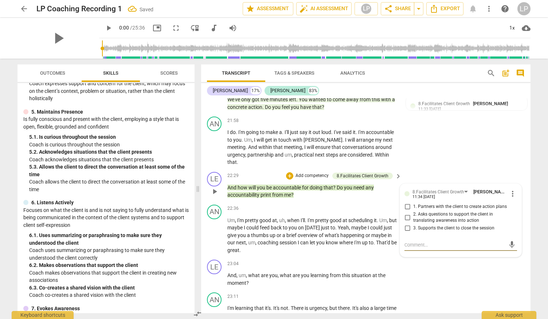
click at [405, 224] on input "3. Supports the client to close the session" at bounding box center [407, 228] width 12 height 9
checkbox input "true"
click at [406, 203] on input "1. Partners with the client to create action plans" at bounding box center [407, 207] width 12 height 9
checkbox input "true"
click at [339, 240] on span "know" at bounding box center [332, 243] width 13 height 6
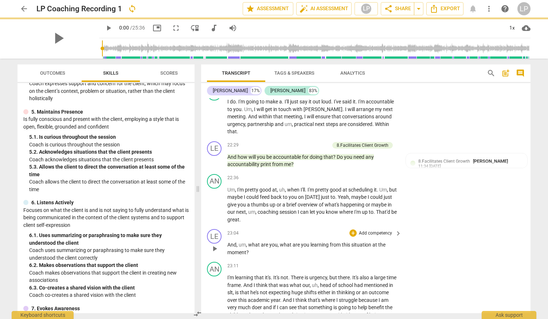
scroll to position [2576, 0]
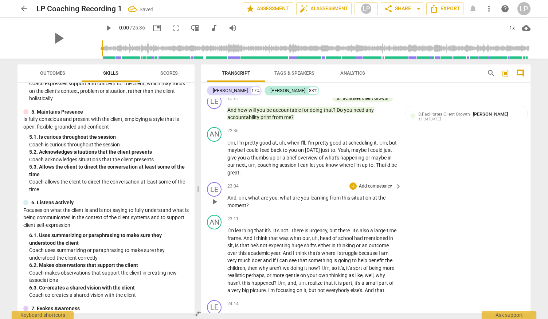
click at [366, 183] on p "Add competency" at bounding box center [375, 186] width 35 height 7
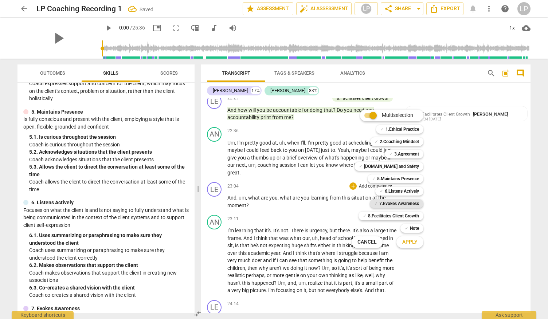
click at [384, 203] on b "7.Evokes Awareness" at bounding box center [399, 203] width 40 height 9
click at [405, 242] on span "Apply" at bounding box center [409, 242] width 15 height 7
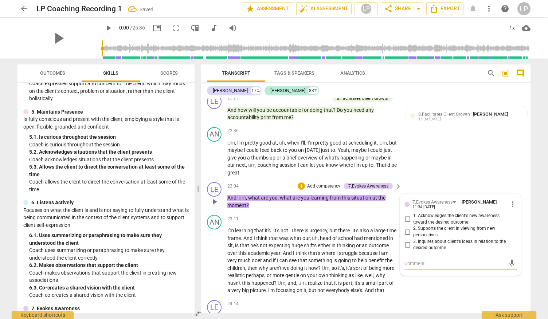
click at [405, 228] on input "2. Supports the client in viewing from new perspectives" at bounding box center [407, 232] width 12 height 9
checkbox input "true"
click at [404, 240] on input "3. Inquires about client's ideas in relation to the desired outcome" at bounding box center [407, 244] width 12 height 9
checkbox input "true"
click at [413, 282] on div "AN play_arrow pause 23:11 + Add competency keyboard_arrow_right I'm learning th…" at bounding box center [365, 254] width 329 height 85
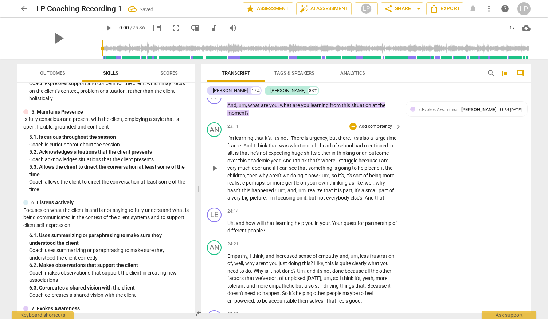
scroll to position [2710, 0]
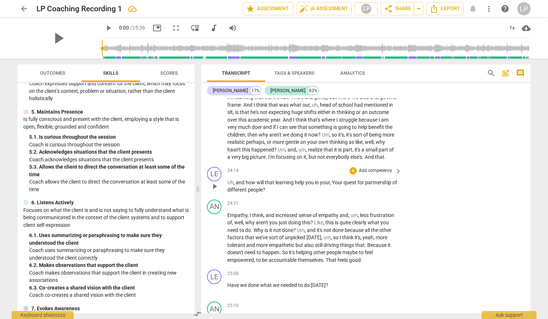
click at [374, 171] on p "Add competency" at bounding box center [375, 171] width 35 height 7
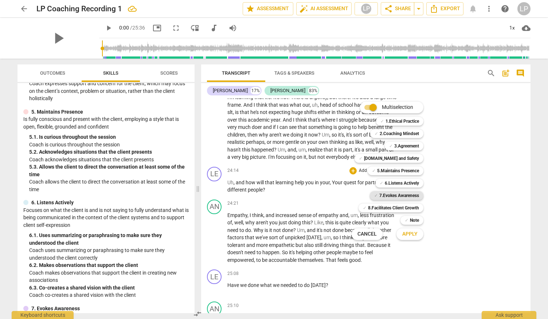
click at [389, 195] on b "7.Evokes Awareness" at bounding box center [399, 195] width 40 height 9
click at [402, 232] on span "Apply" at bounding box center [409, 234] width 15 height 7
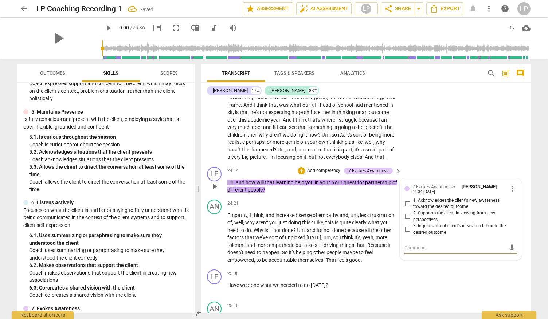
click at [407, 228] on input "3. Inquires about client's ideas in relation to the desired outcome" at bounding box center [407, 229] width 12 height 9
checkbox input "true"
click at [406, 217] on input "2. Supports the client in viewing from new perspectives" at bounding box center [407, 216] width 12 height 9
checkbox input "true"
click at [406, 202] on input "1. Acknowledges the client's new awareness toward the desired outcome" at bounding box center [407, 203] width 12 height 9
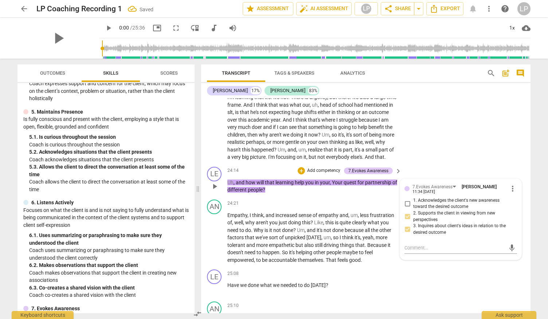
checkbox input "true"
click at [409, 163] on div "AN play_arrow pause 23:11 + Add competency keyboard_arrow_right I'm learning th…" at bounding box center [365, 121] width 329 height 85
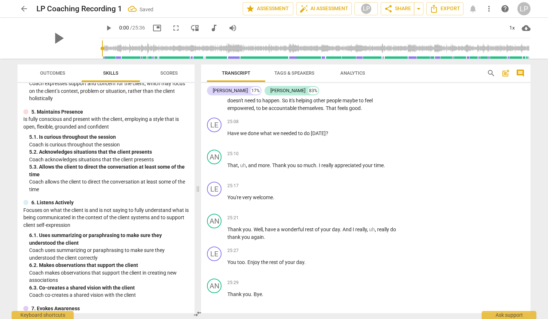
scroll to position [2862, 0]
click at [379, 121] on p "Add competency" at bounding box center [375, 121] width 35 height 7
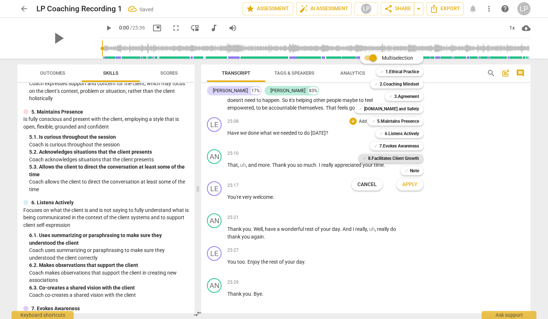
click at [396, 158] on b "8.Facilitates Client Growth" at bounding box center [393, 158] width 51 height 9
click at [411, 184] on span "Apply" at bounding box center [409, 184] width 15 height 7
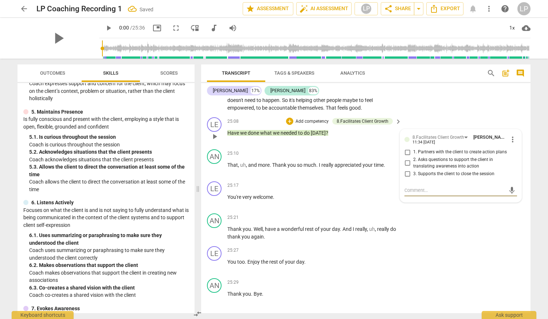
click at [407, 173] on input "3. Supports the client to close the session" at bounding box center [407, 173] width 12 height 9
checkbox input "true"
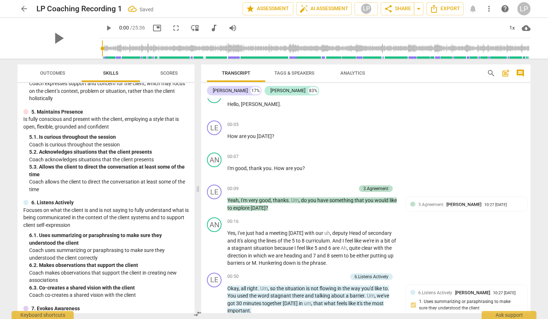
scroll to position [0, 0]
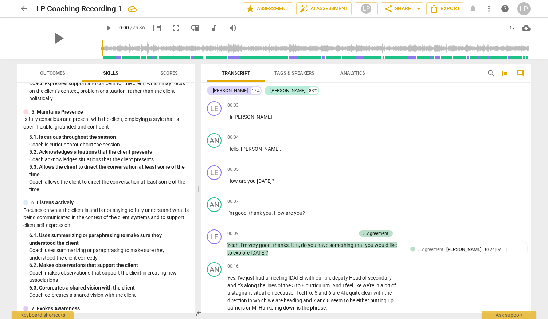
click at [360, 20] on div "play_arrow 0:00 / 25:36 picture_in_picture fullscreen move_down audiotrack volu…" at bounding box center [314, 28] width 431 height 20
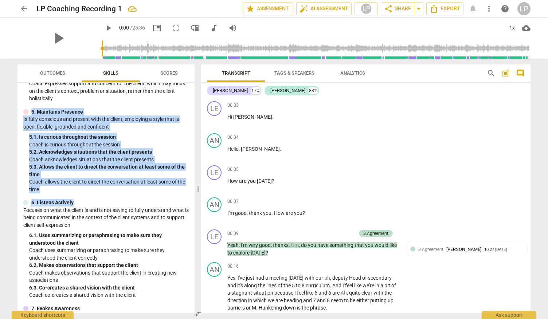
drag, startPoint x: 32, startPoint y: 109, endPoint x: 89, endPoint y: 201, distance: 108.0
click at [89, 201] on div "Minimum Skills Requirements for ACC (2023) visibility 1. Demonstrates Ethical P…" at bounding box center [105, 198] width 177 height 230
click at [89, 201] on div "6. Listens Actively" at bounding box center [105, 203] width 165 height 8
